Goal: Information Seeking & Learning: Compare options

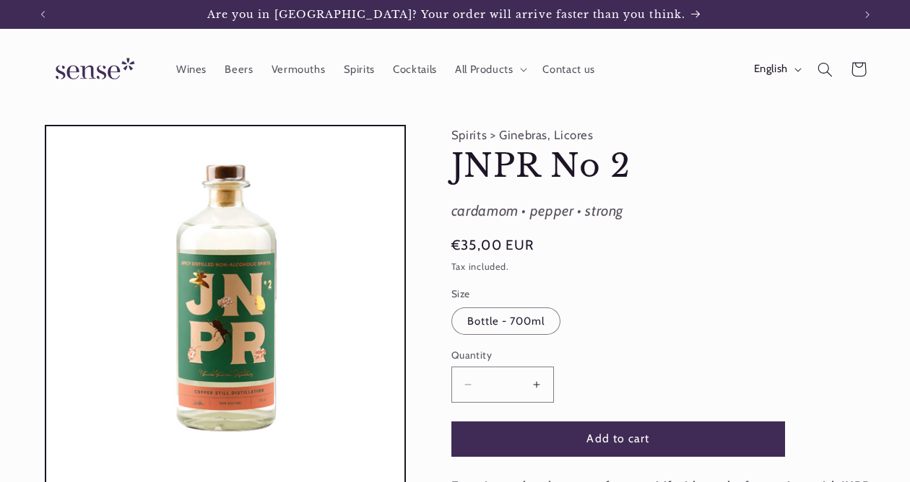
drag, startPoint x: 452, startPoint y: 155, endPoint x: 633, endPoint y: 207, distance: 188.5
copy product-info "JNPR No 2 JNPR No 2 cardamom • pepper • strong"
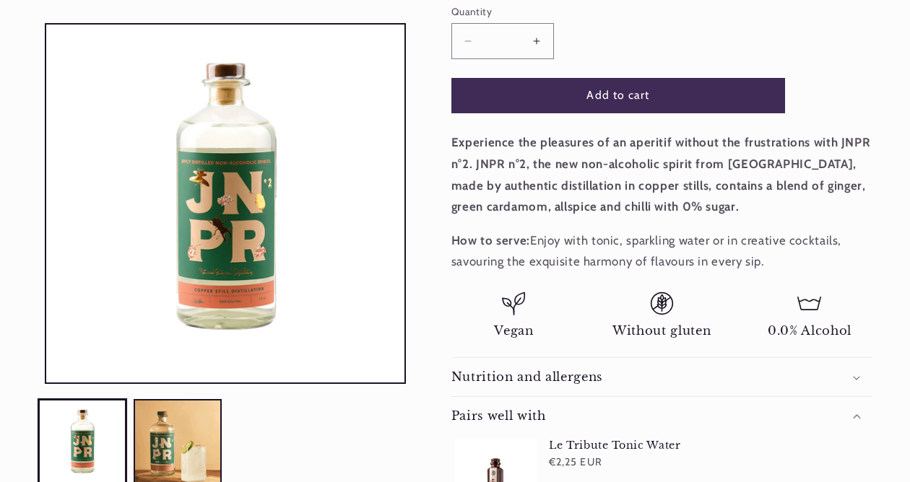
scroll to position [382, 0]
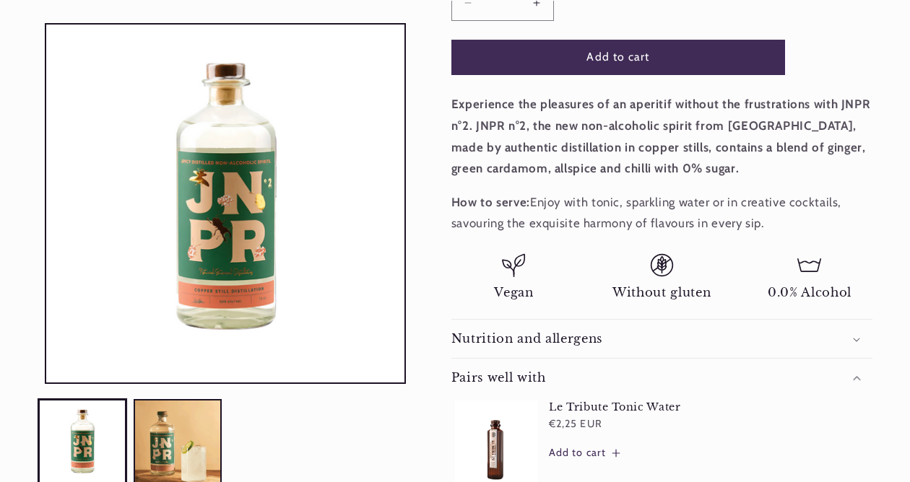
drag, startPoint x: 452, startPoint y: 102, endPoint x: 760, endPoint y: 222, distance: 331.0
click at [760, 222] on div "Experience the pleasures of an aperitif without the frustrations with JNPR n°2.…" at bounding box center [661, 164] width 421 height 140
copy div "Experience the pleasures of an aperitif without the frustrations with JNPR n°2.…"
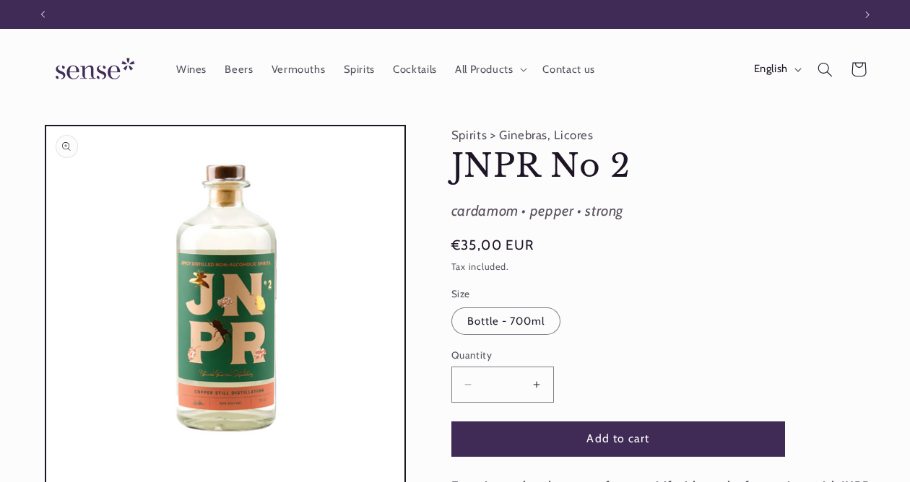
scroll to position [0, 810]
click at [820, 70] on icon "Search" at bounding box center [825, 69] width 16 height 16
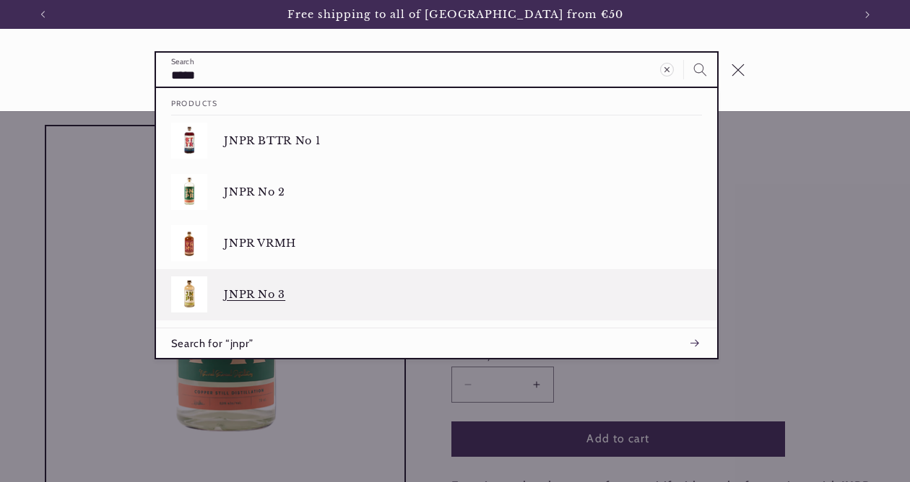
type input "****"
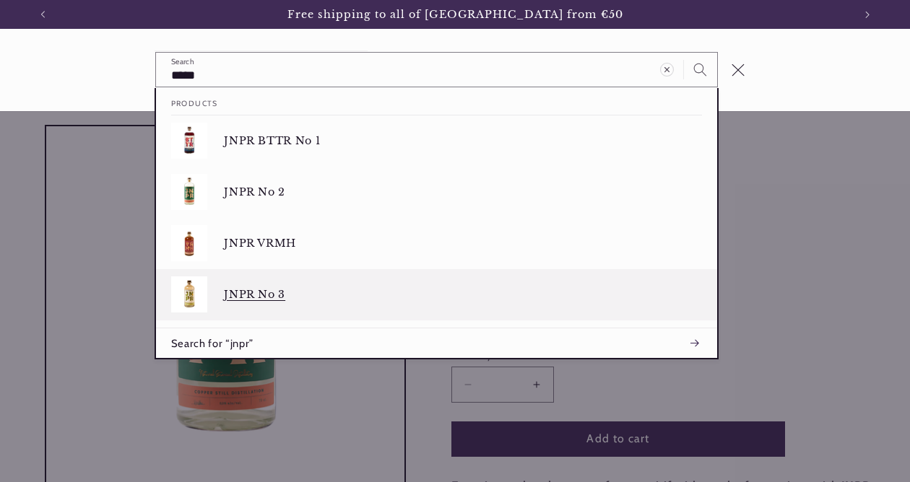
click at [490, 303] on div "JNPR No 3" at bounding box center [463, 295] width 478 height 36
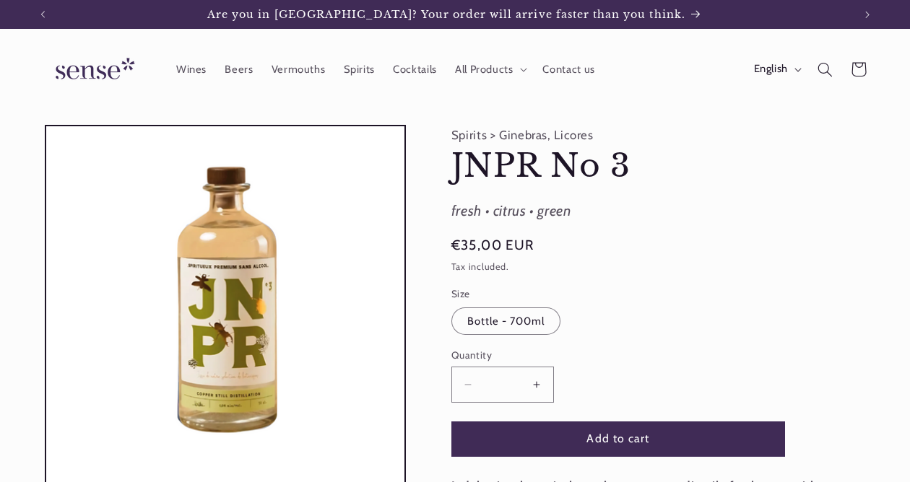
drag, startPoint x: 448, startPoint y: 207, endPoint x: 599, endPoint y: 207, distance: 151.6
copy div "fresh • citrus • green"
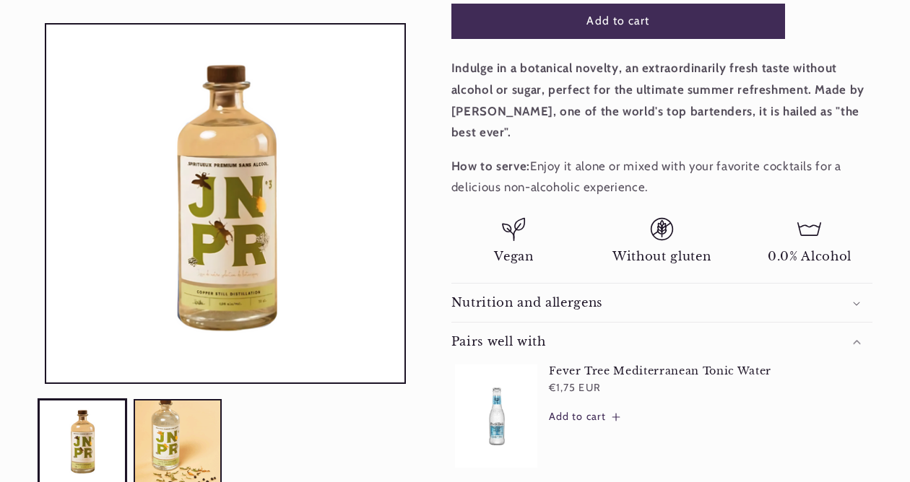
scroll to position [445, 0]
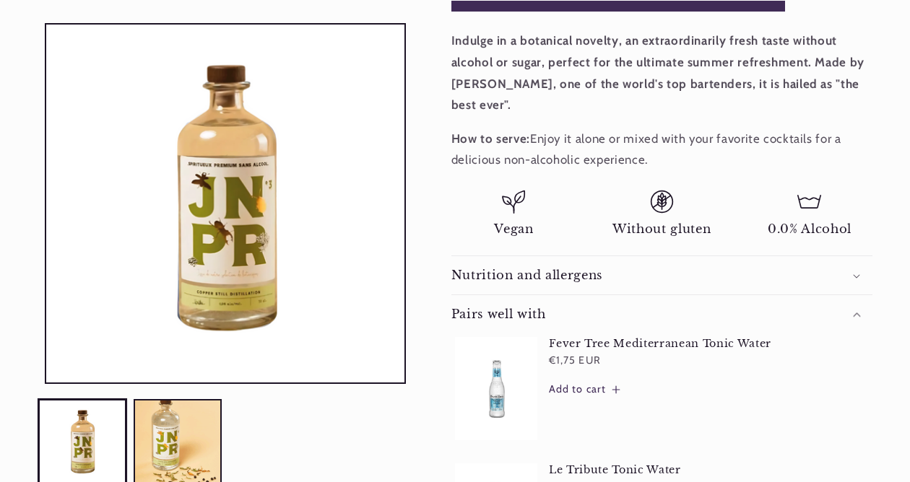
drag, startPoint x: 451, startPoint y: 39, endPoint x: 702, endPoint y: 162, distance: 279.3
click at [701, 163] on div "Indulge in a botanical novelty, an extraordinarily fresh taste without alcohol …" at bounding box center [661, 100] width 421 height 140
copy div "Indulge in a botanical novelty, an extraordinarily fresh taste without alcohol …"
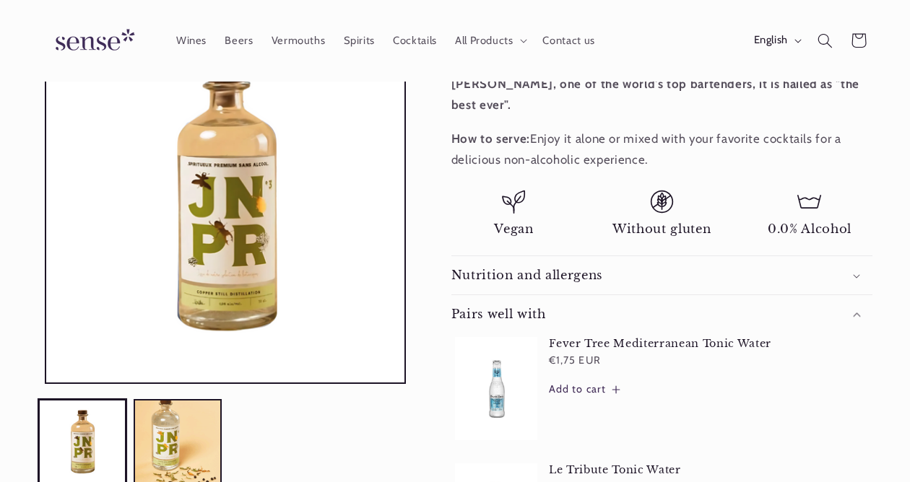
scroll to position [0, 0]
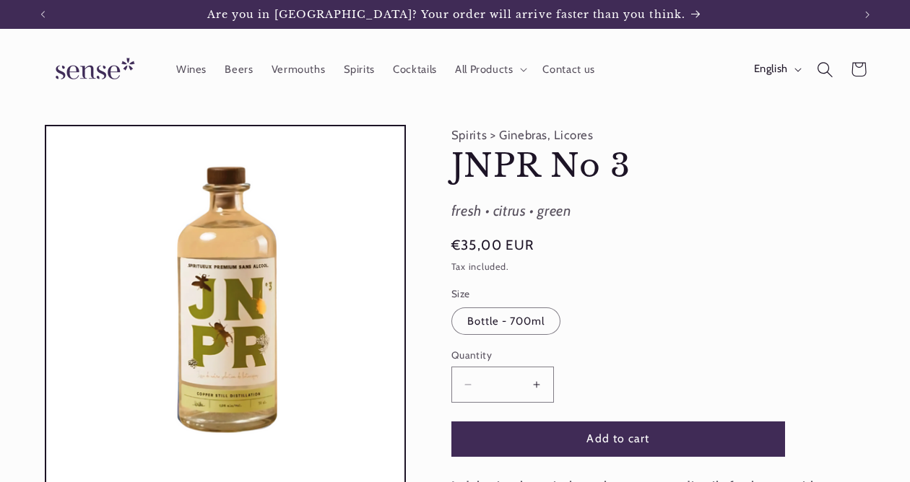
click at [826, 69] on icon "Search" at bounding box center [825, 69] width 16 height 16
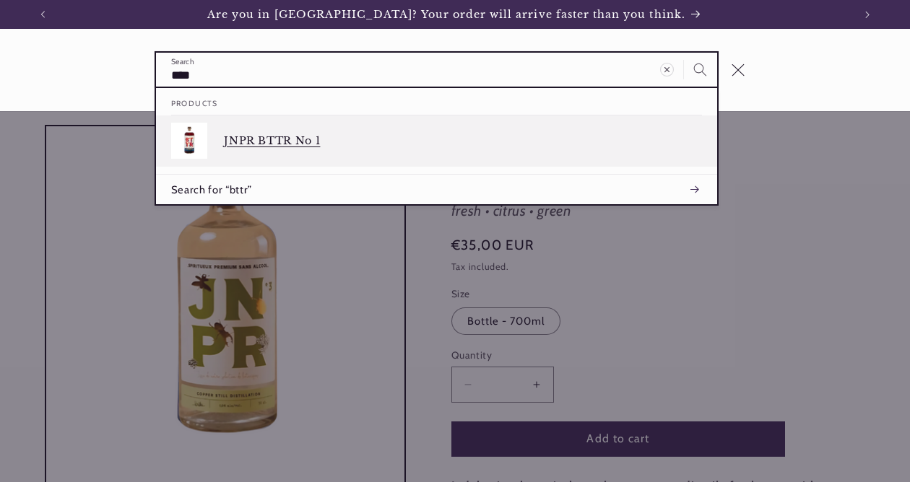
type input "****"
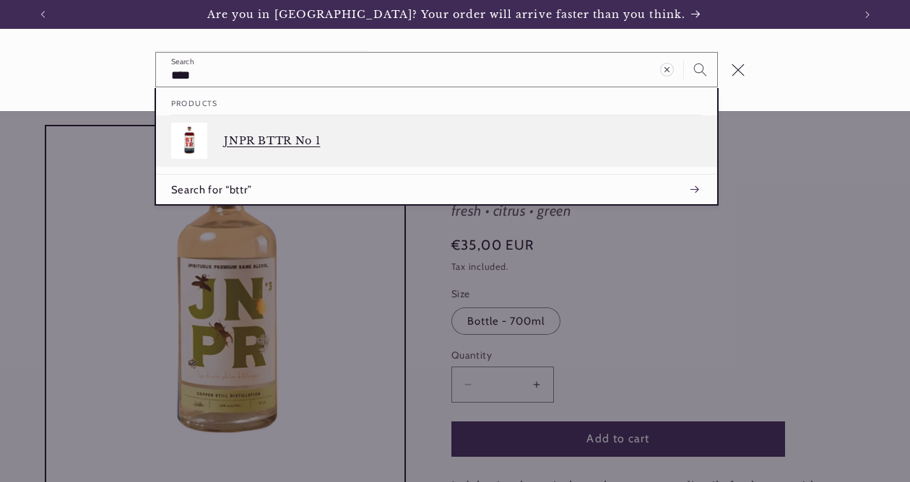
click at [582, 142] on p "JNPR BTTR No 1" at bounding box center [463, 140] width 478 height 13
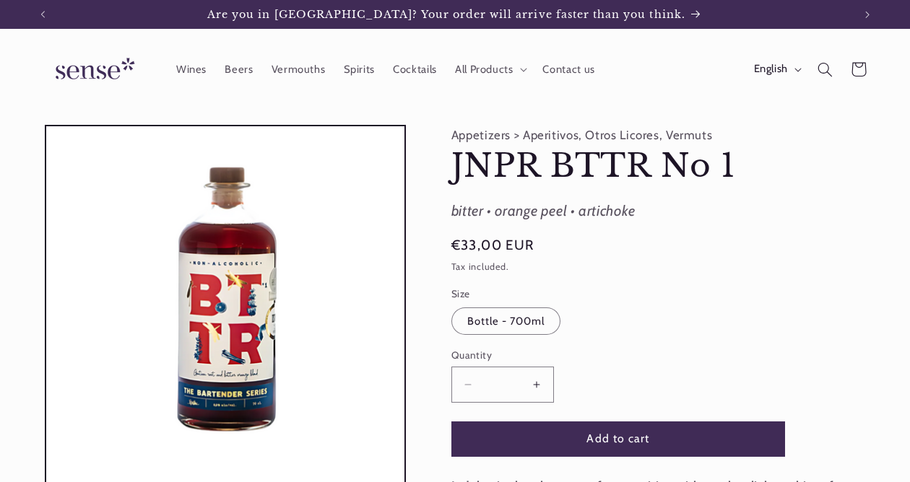
drag, startPoint x: 640, startPoint y: 207, endPoint x: 448, endPoint y: 167, distance: 196.3
click at [448, 167] on div "Appetizers > Aperitivos, Otros Licores, Vermuts JNPR BTTR No 1 JNPR BTTR No 1 b…" at bounding box center [642, 476] width 458 height 702
copy product-info "JNPR BTTR No 1 JNPR BTTR No 1 bitter • orange peel • artichoke"
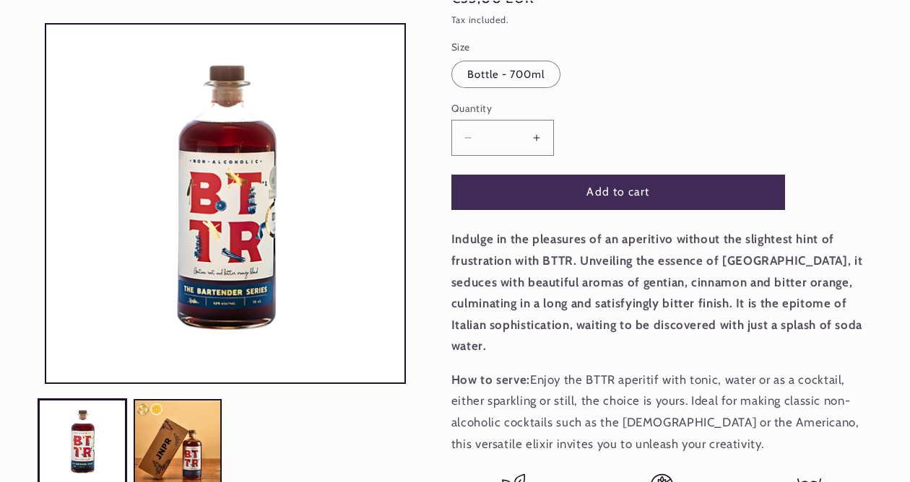
scroll to position [251, 0]
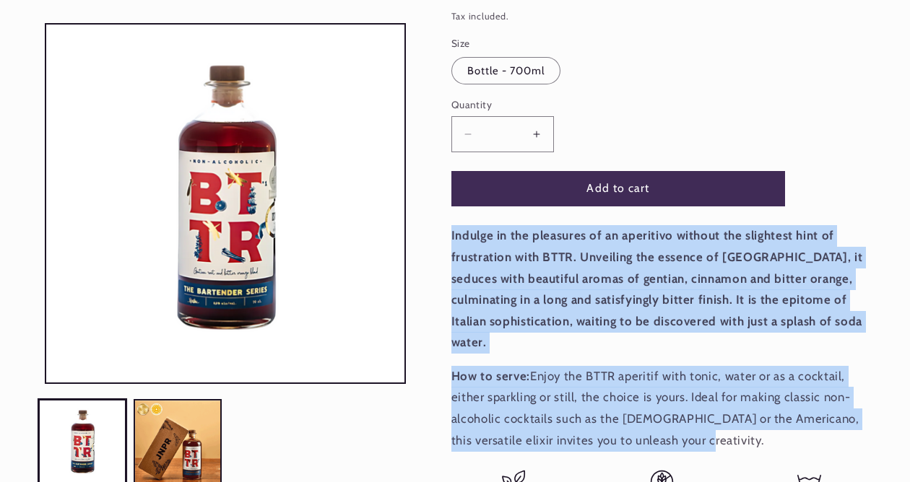
drag, startPoint x: 448, startPoint y: 232, endPoint x: 667, endPoint y: 417, distance: 286.4
click at [667, 417] on div "Appetizers > Aperitivos, Otros Licores, Vermuts JNPR BTTR No 1 JNPR BTTR No 1 b…" at bounding box center [642, 225] width 458 height 702
copy div "Indulge in the pleasures of an aperitivo without the slightest hint of frustrat…"
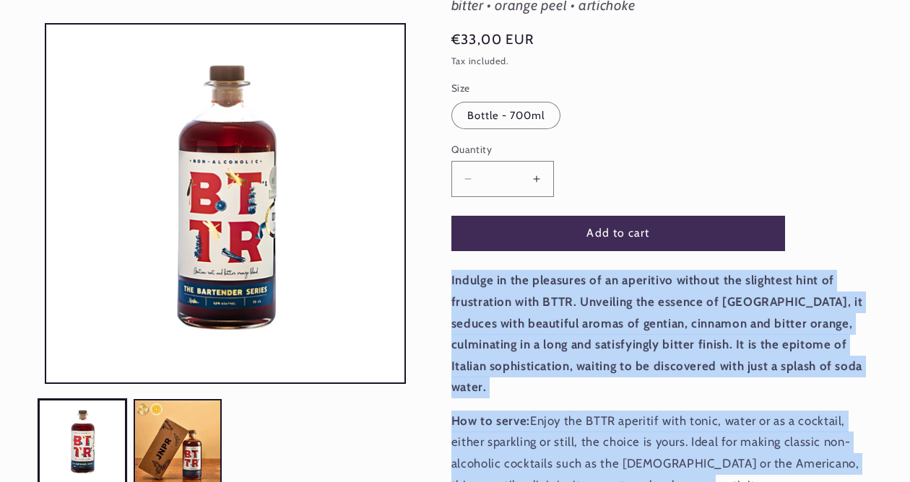
scroll to position [224, 0]
